Goal: Information Seeking & Learning: Learn about a topic

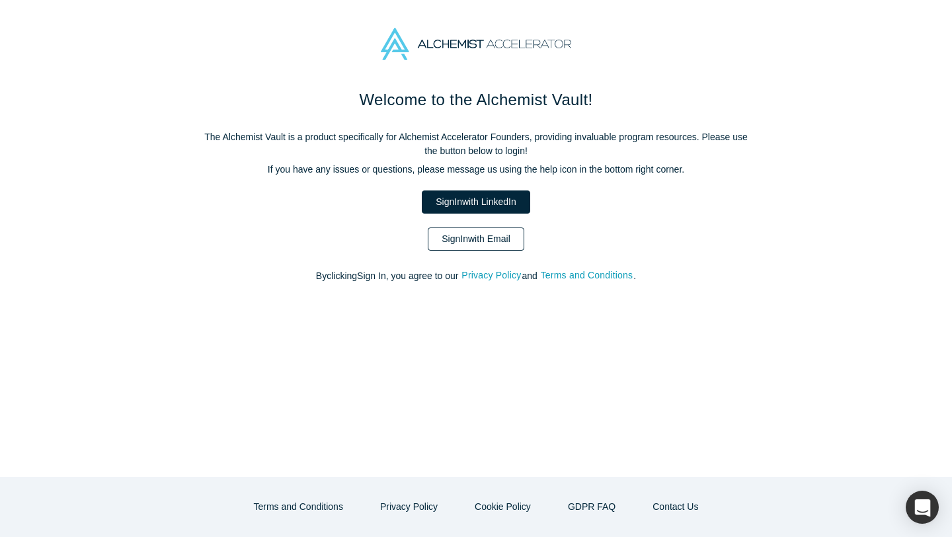
click at [494, 237] on link "Sign In with Email" at bounding box center [476, 238] width 97 height 23
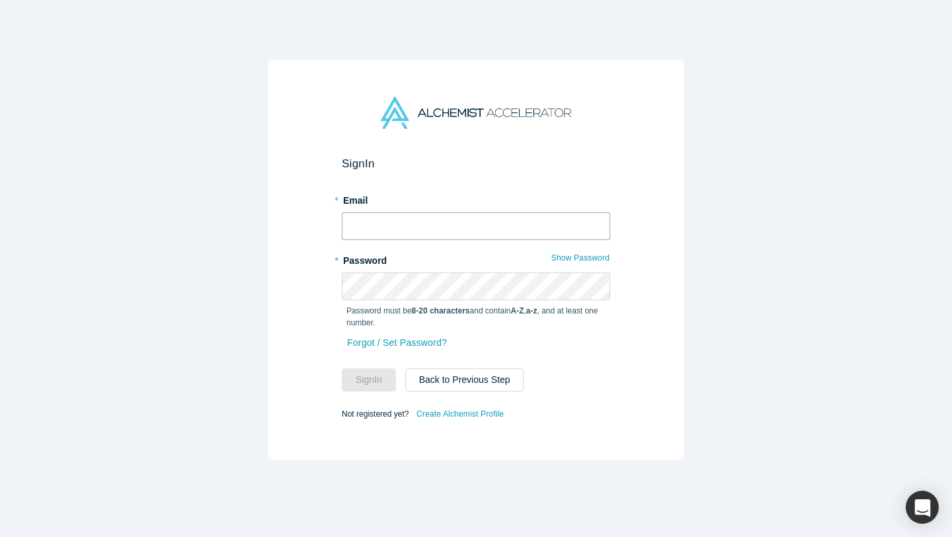
click at [453, 225] on input "text" at bounding box center [476, 226] width 268 height 28
type input "[EMAIL_ADDRESS][DOMAIN_NAME]"
click at [389, 381] on button "Sign In" at bounding box center [369, 379] width 54 height 23
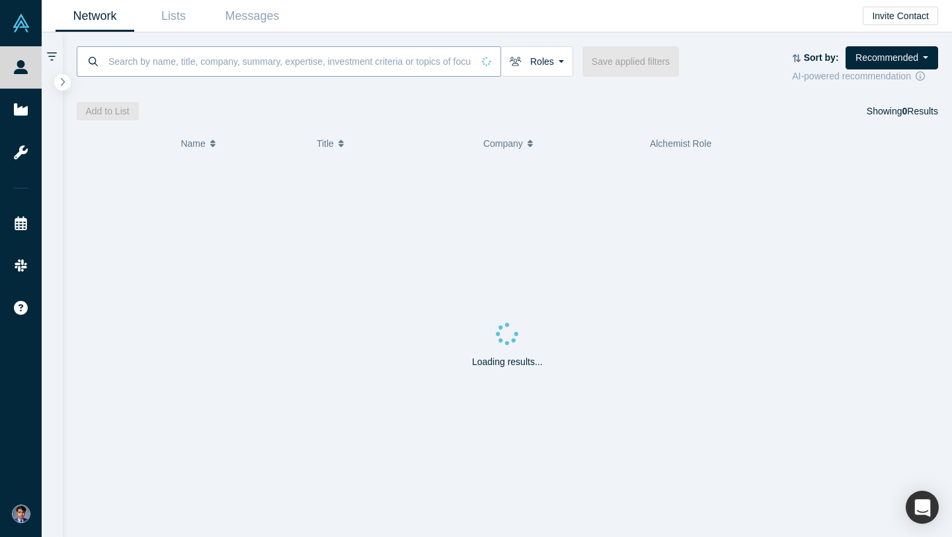
click at [335, 63] on input at bounding box center [290, 61] width 366 height 31
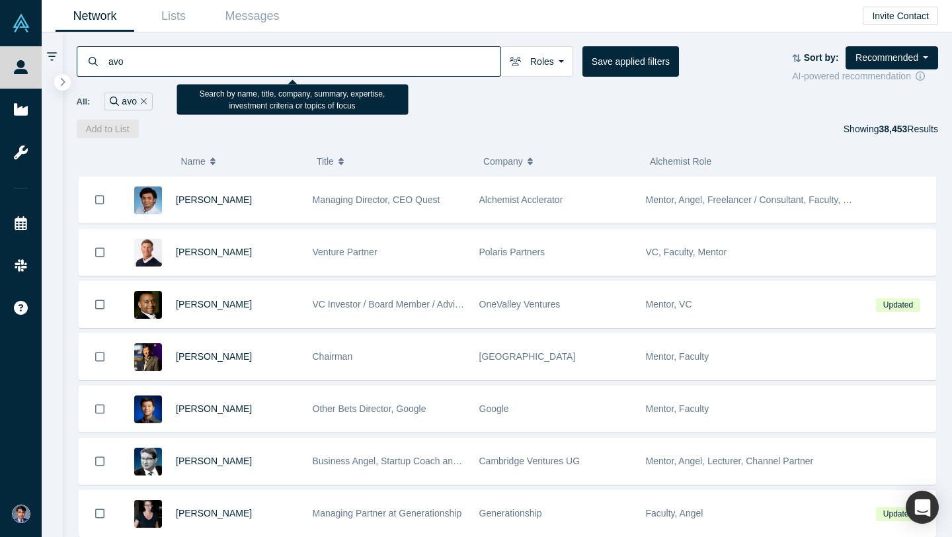
type input "avol"
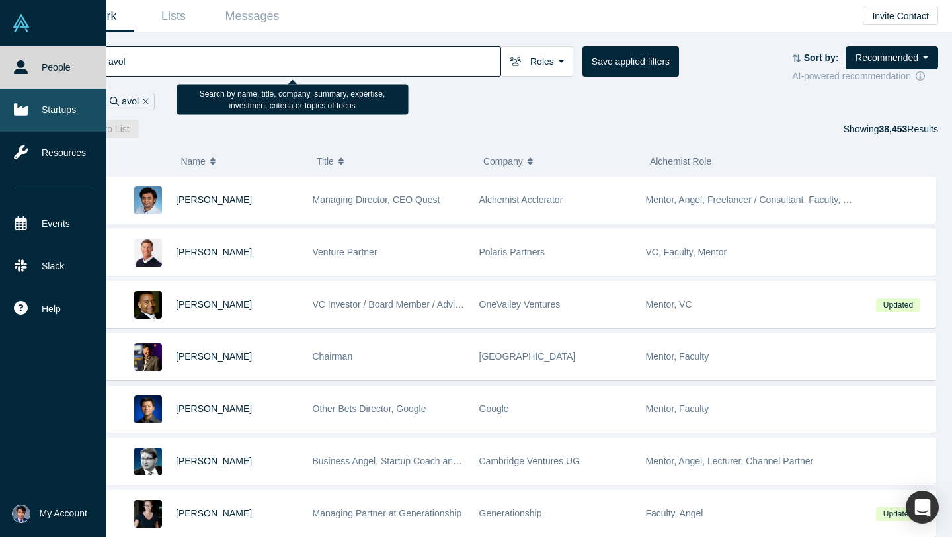
click at [33, 112] on link "Startups" at bounding box center [53, 110] width 106 height 42
click at [24, 111] on icon at bounding box center [21, 110] width 14 height 12
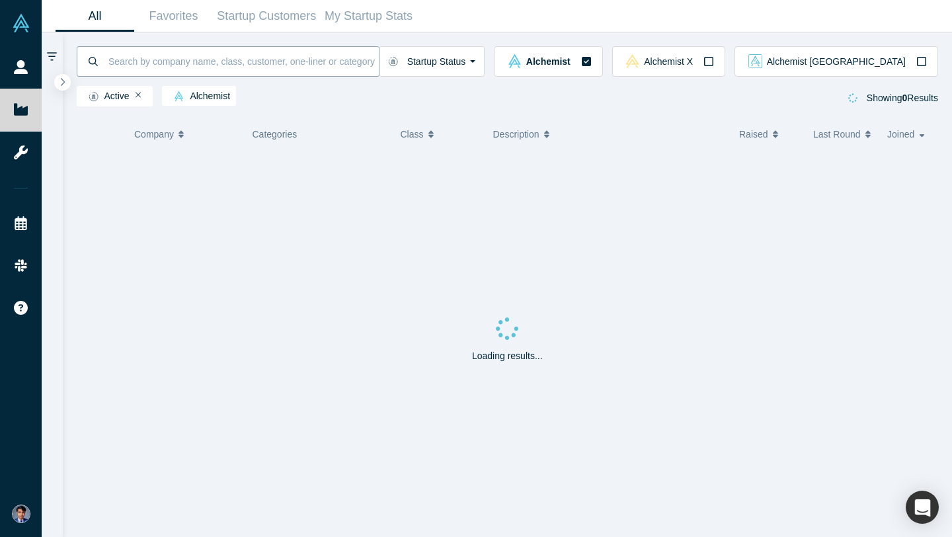
click at [215, 64] on input at bounding box center [243, 61] width 272 height 31
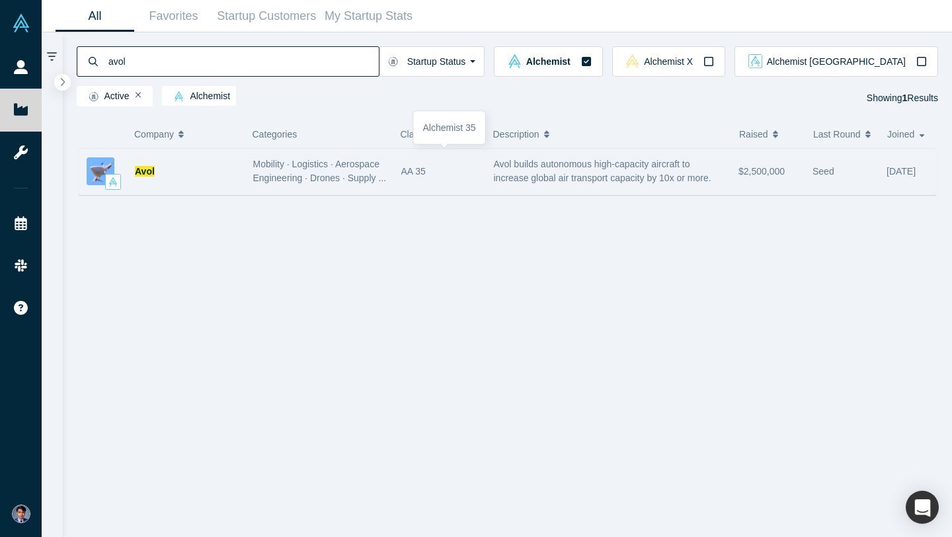
type input "avol"
click at [421, 173] on div "AA 35" at bounding box center [440, 172] width 79 height 46
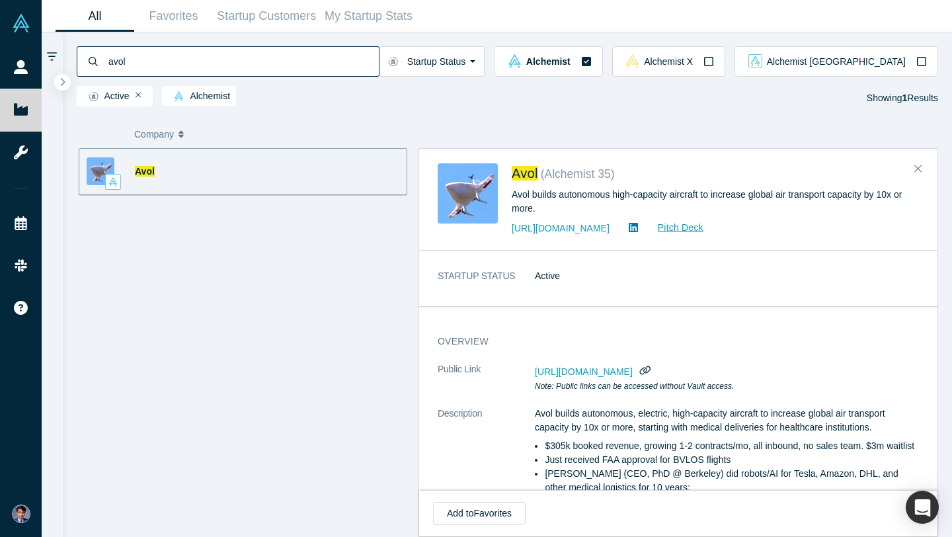
drag, startPoint x: 546, startPoint y: 195, endPoint x: 724, endPoint y: 202, distance: 178.7
click at [726, 202] on div "Avol builds autonomous high-capacity aircraft to increase global air transport …" at bounding box center [715, 202] width 407 height 28
click at [610, 227] on link "[URL][DOMAIN_NAME]" at bounding box center [561, 228] width 98 height 11
drag, startPoint x: 562, startPoint y: 197, endPoint x: 719, endPoint y: 201, distance: 156.8
click at [719, 201] on div "Avol builds autonomous high-capacity aircraft to increase global air transport …" at bounding box center [715, 202] width 407 height 28
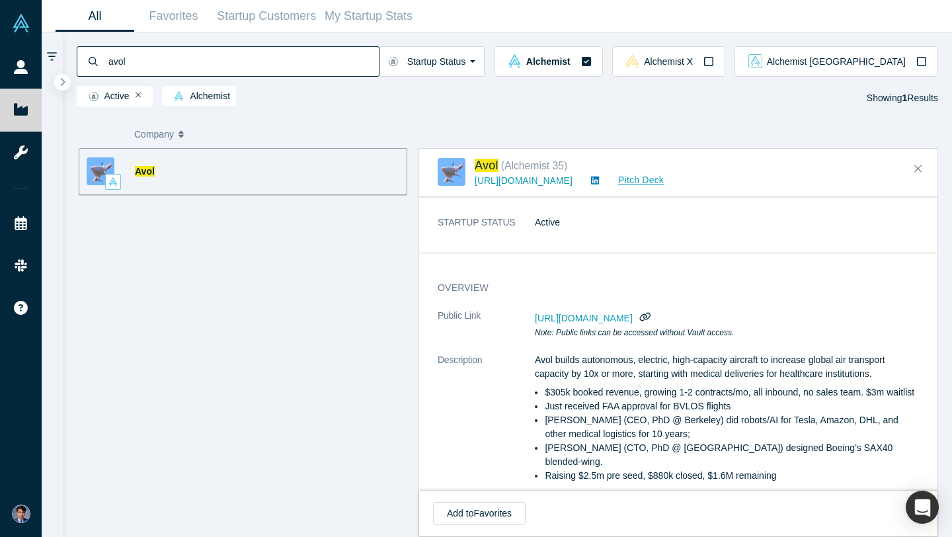
scroll to position [85, 0]
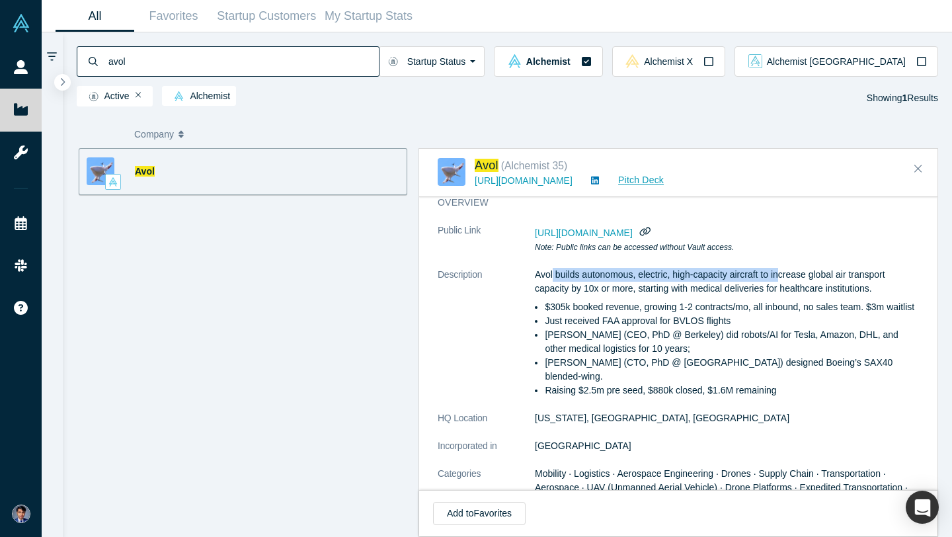
drag, startPoint x: 552, startPoint y: 274, endPoint x: 780, endPoint y: 276, distance: 228.1
click at [780, 276] on p "Avol builds autonomous, electric, high-capacity aircraft to increase global air…" at bounding box center [727, 282] width 384 height 28
click at [841, 263] on dl "Public Link [URL][DOMAIN_NAME] Note: Public links can be accessed without Vault…" at bounding box center [678, 491] width 481 height 535
drag, startPoint x: 535, startPoint y: 274, endPoint x: 567, endPoint y: 292, distance: 37.3
click at [567, 292] on p "Avol builds autonomous, electric, high-capacity aircraft to increase global air…" at bounding box center [727, 282] width 384 height 28
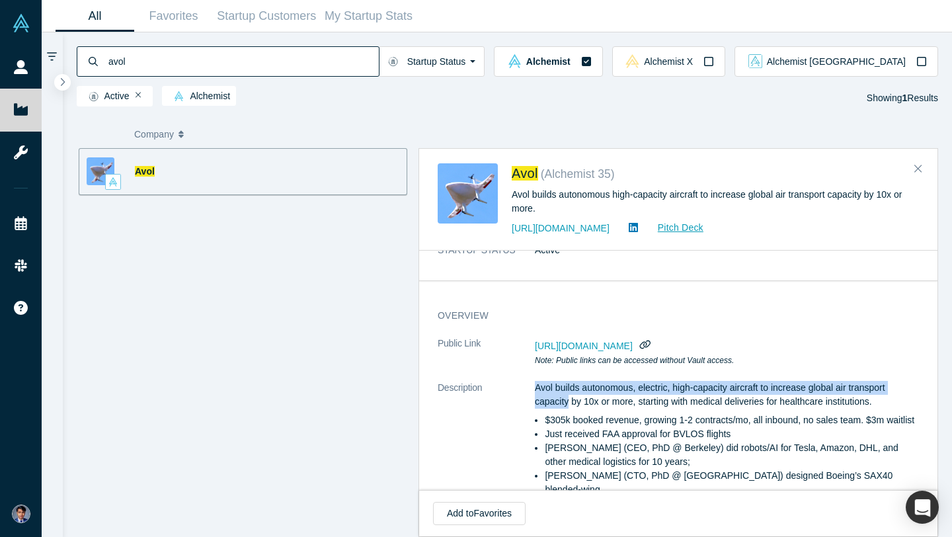
scroll to position [0, 0]
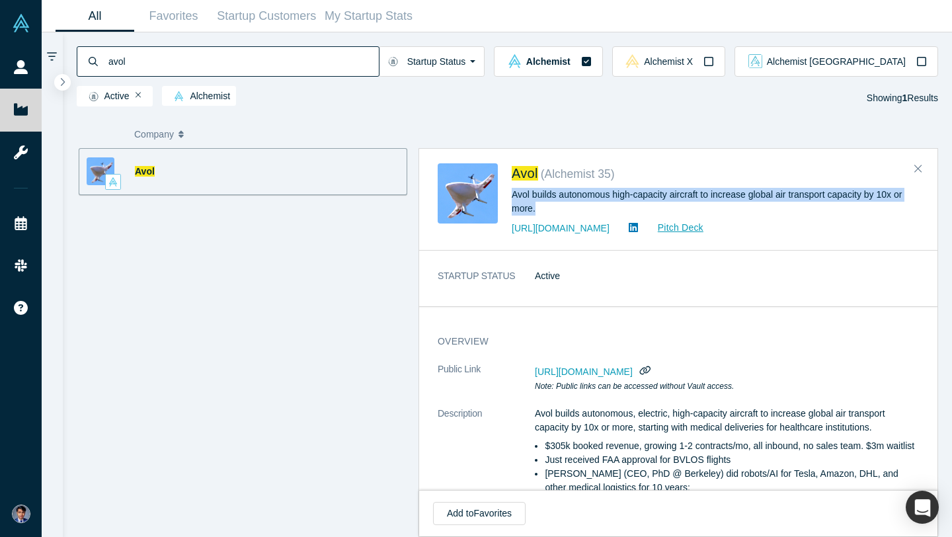
drag, startPoint x: 512, startPoint y: 192, endPoint x: 556, endPoint y: 208, distance: 46.2
click at [556, 209] on div "Avol builds autonomous high-capacity aircraft to increase global air transport …" at bounding box center [715, 202] width 407 height 28
copy div "Avol builds autonomous high-capacity aircraft to increase global air transport …"
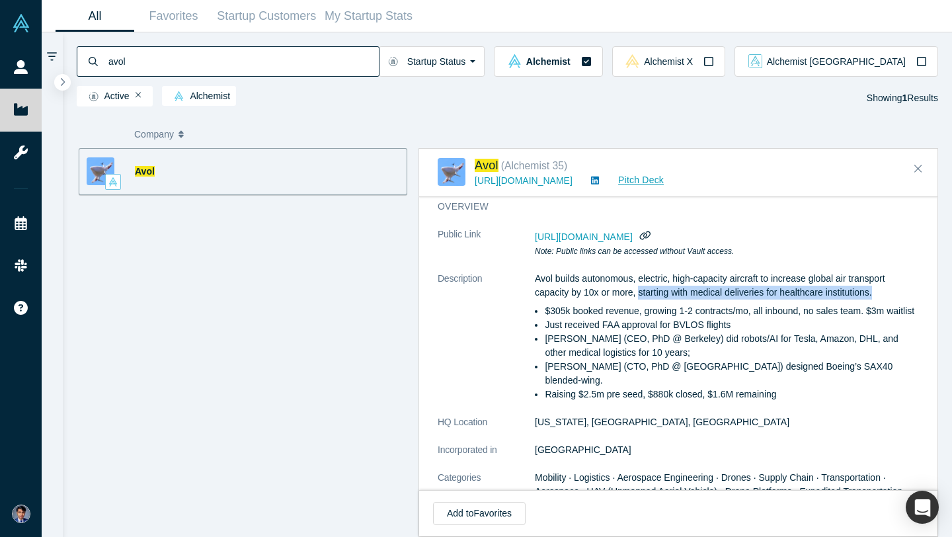
drag, startPoint x: 639, startPoint y: 294, endPoint x: 888, endPoint y: 296, distance: 248.6
click at [887, 296] on p "Avol builds autonomous, electric, high-capacity aircraft to increase global air…" at bounding box center [727, 286] width 384 height 28
copy p "starting with medical deliveries for healthcare institutions."
